Goal: Task Accomplishment & Management: Complete application form

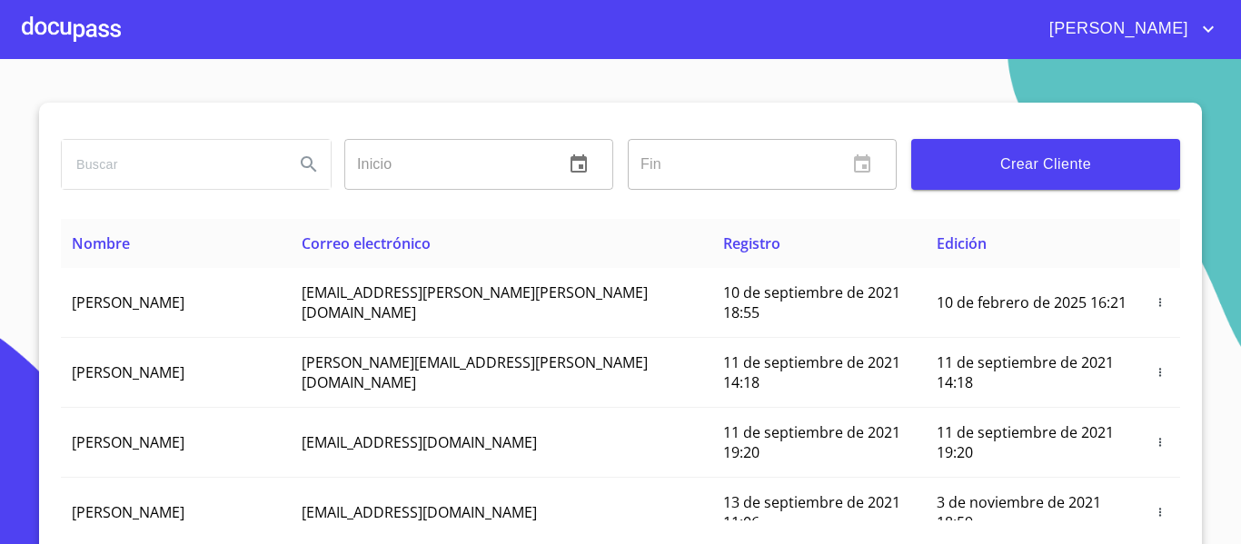
click at [178, 162] on input "search" at bounding box center [171, 164] width 218 height 49
type input "ASSET"
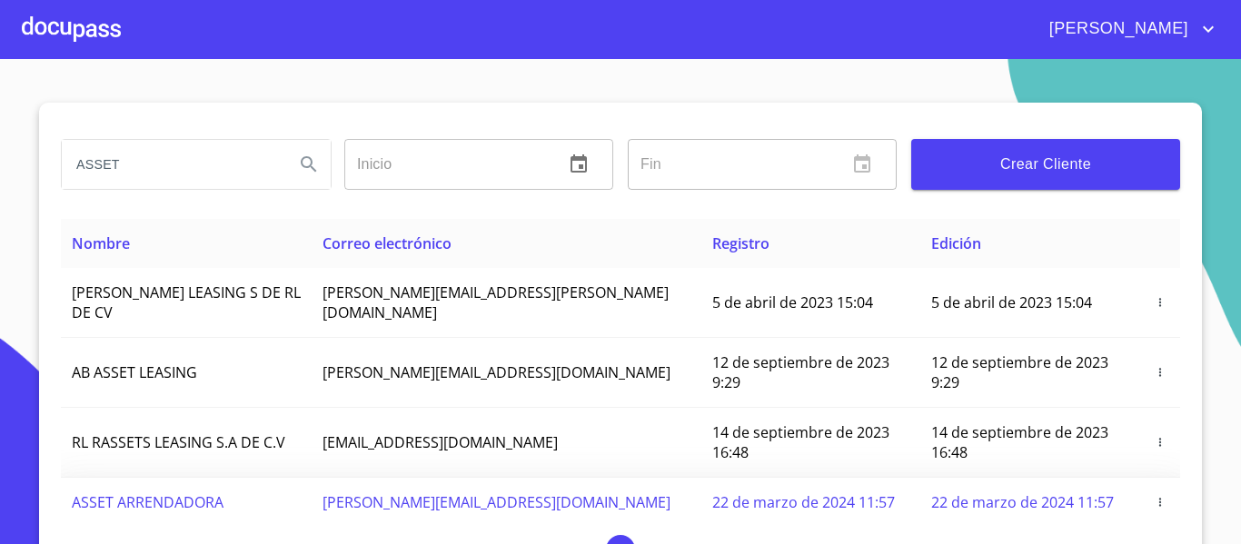
click at [213, 493] on span "ASSET ARRENDADORA" at bounding box center [148, 503] width 152 height 20
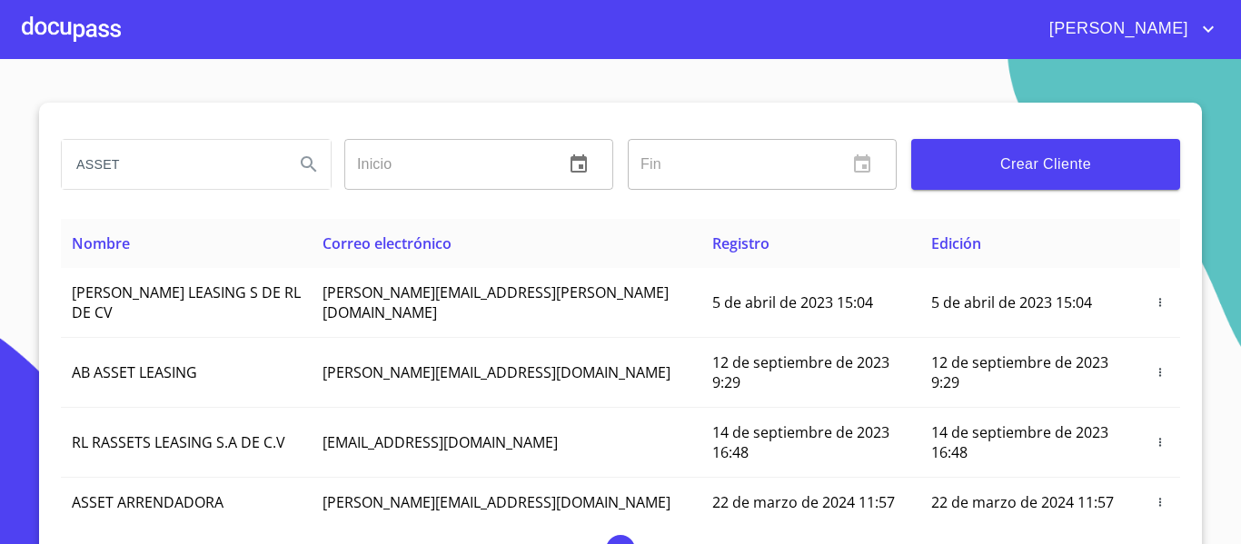
click at [77, 33] on div at bounding box center [71, 29] width 99 height 58
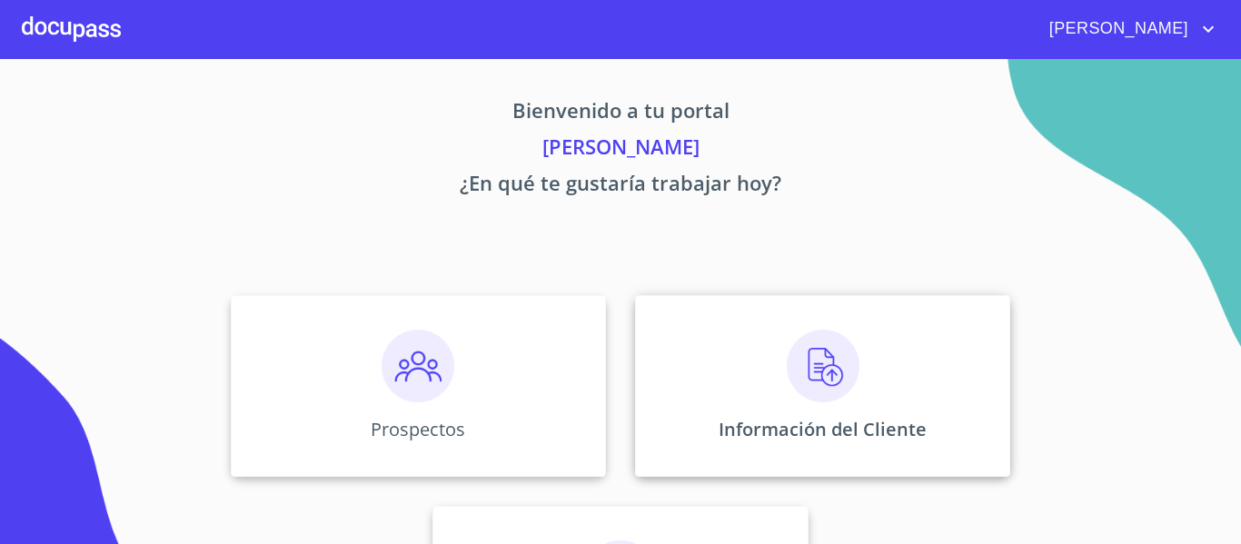
click at [728, 403] on div "Información del Cliente" at bounding box center [822, 386] width 375 height 182
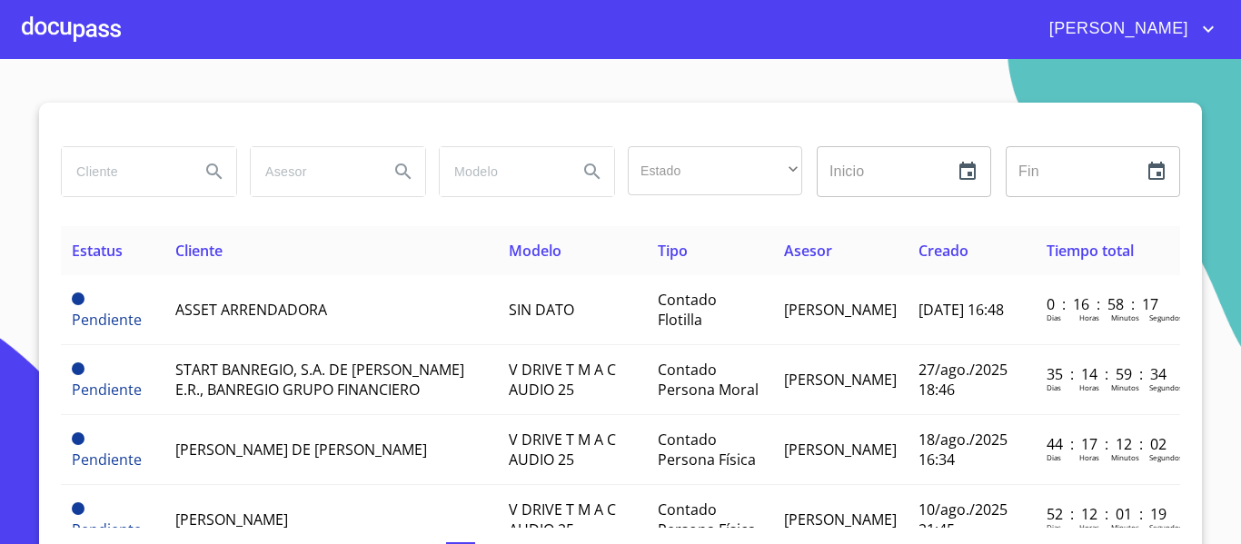
click at [114, 184] on input "search" at bounding box center [124, 171] width 124 height 49
type input "ASSET"
click at [209, 168] on icon "Search" at bounding box center [215, 172] width 22 height 22
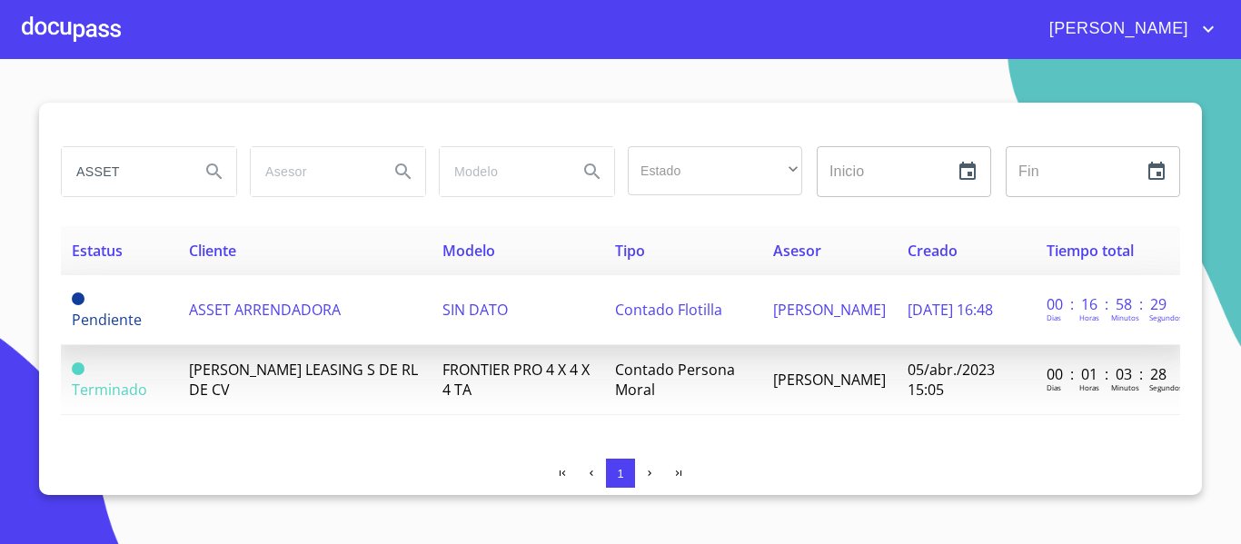
click at [362, 332] on td "ASSET ARRENDADORA" at bounding box center [305, 310] width 254 height 70
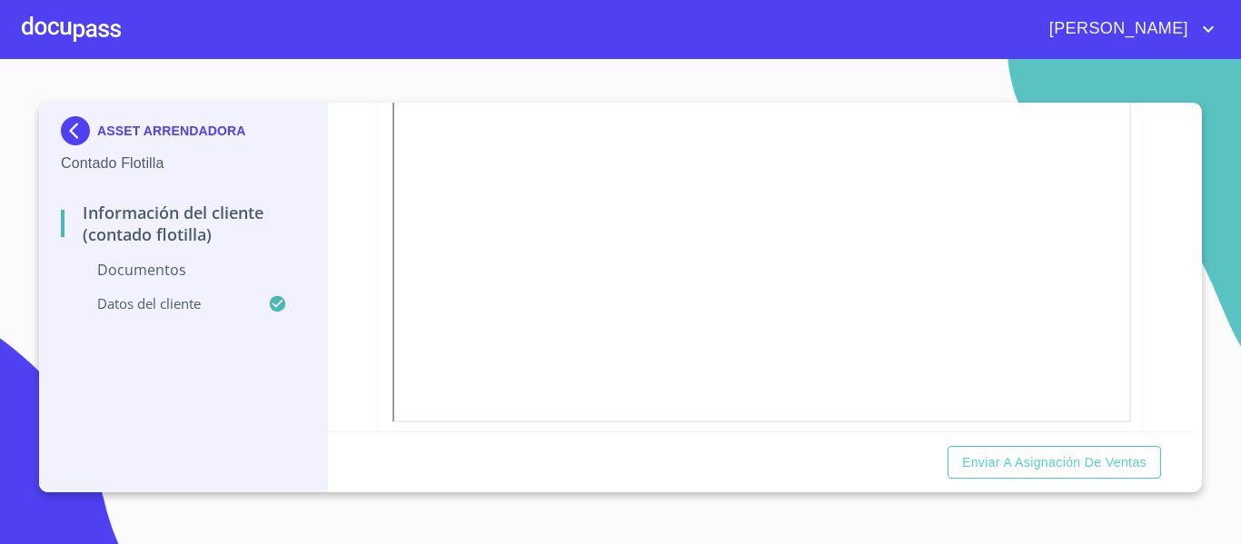
scroll to position [3900, 0]
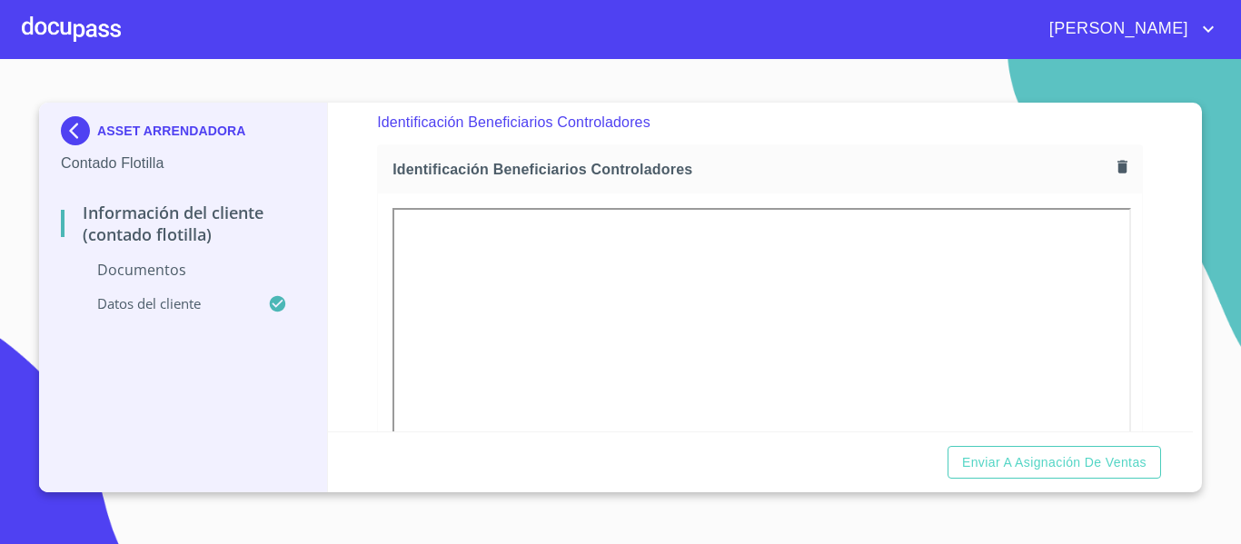
click at [1228, 267] on section "ASSET ARRENDADORA Contado Flotilla Información del Cliente (Contado Flotilla) D…" at bounding box center [620, 301] width 1241 height 485
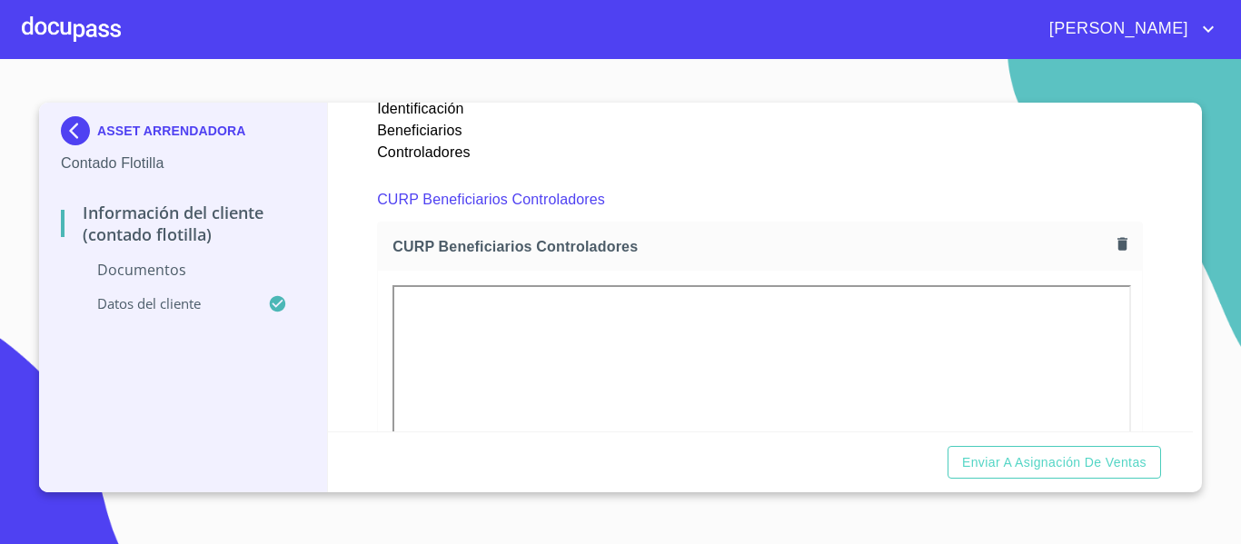
scroll to position [5318, 0]
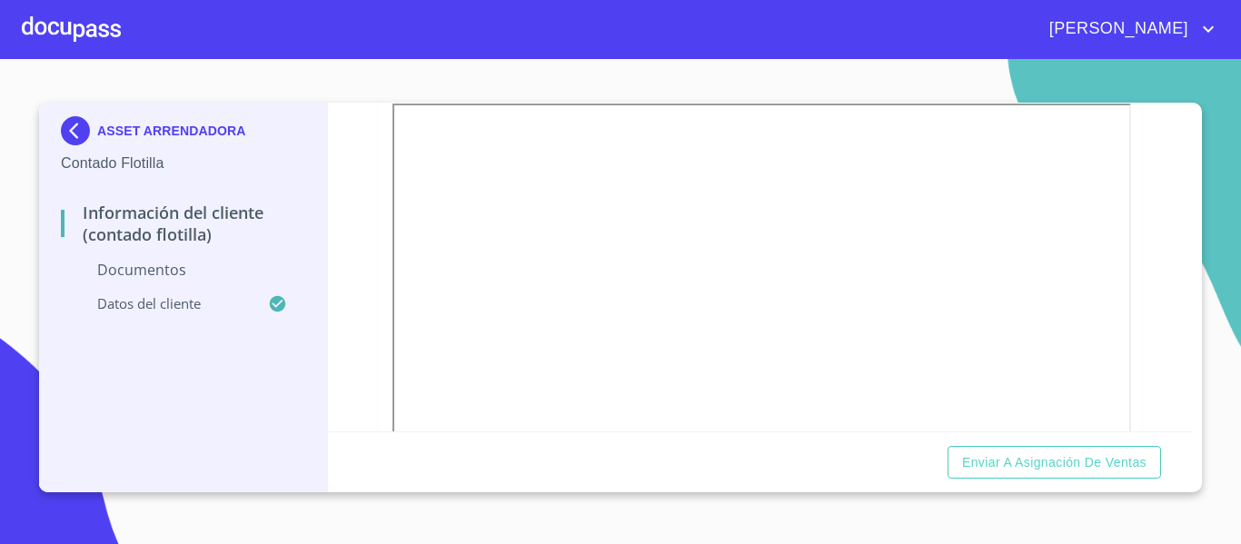
click at [1211, 275] on section "ASSET ARRENDADORA Contado Flotilla Información del Cliente (Contado Flotilla) D…" at bounding box center [620, 301] width 1241 height 485
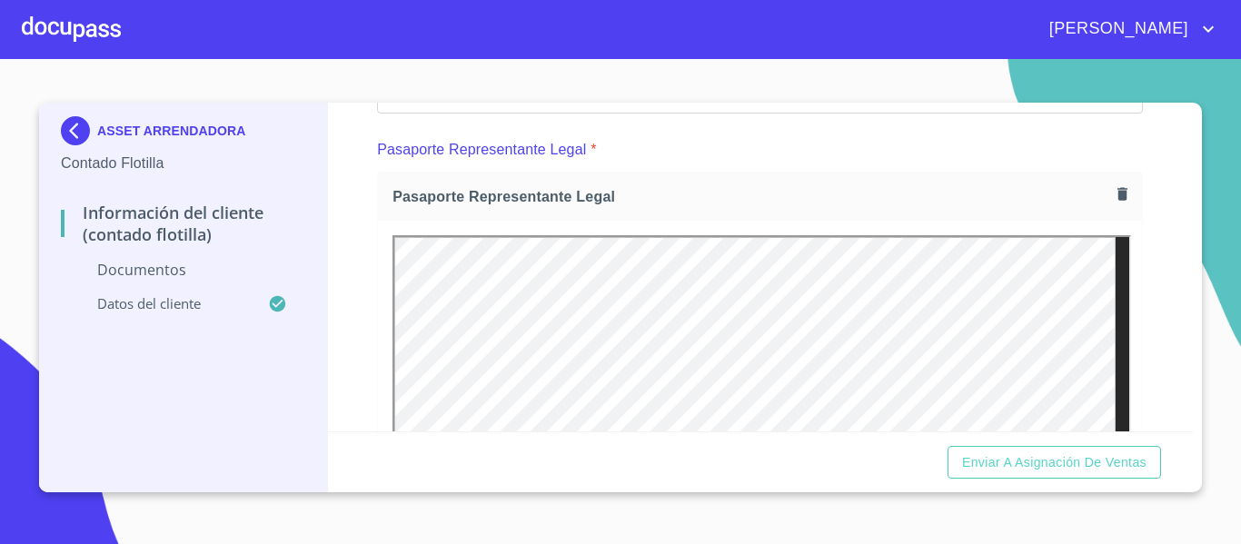
scroll to position [0, 0]
